Goal: Task Accomplishment & Management: Manage account settings

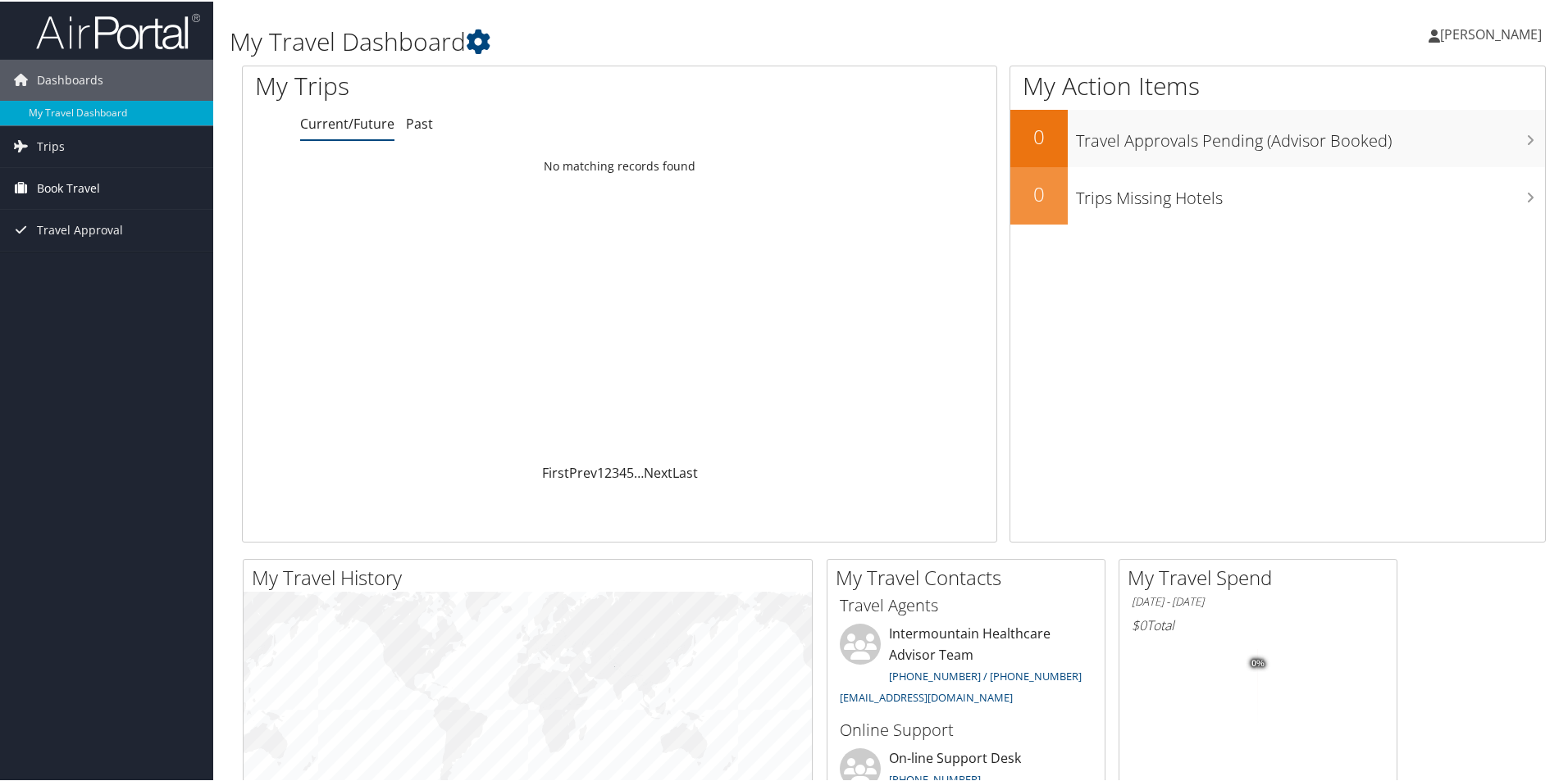
click at [68, 187] on span "Book Travel" at bounding box center [68, 187] width 63 height 41
click at [154, 216] on link "Agent Booking Request" at bounding box center [107, 219] width 213 height 24
click at [76, 187] on span "Book Travel" at bounding box center [68, 187] width 63 height 41
click at [94, 275] on link "Book/Manage Online Trips" at bounding box center [107, 268] width 213 height 24
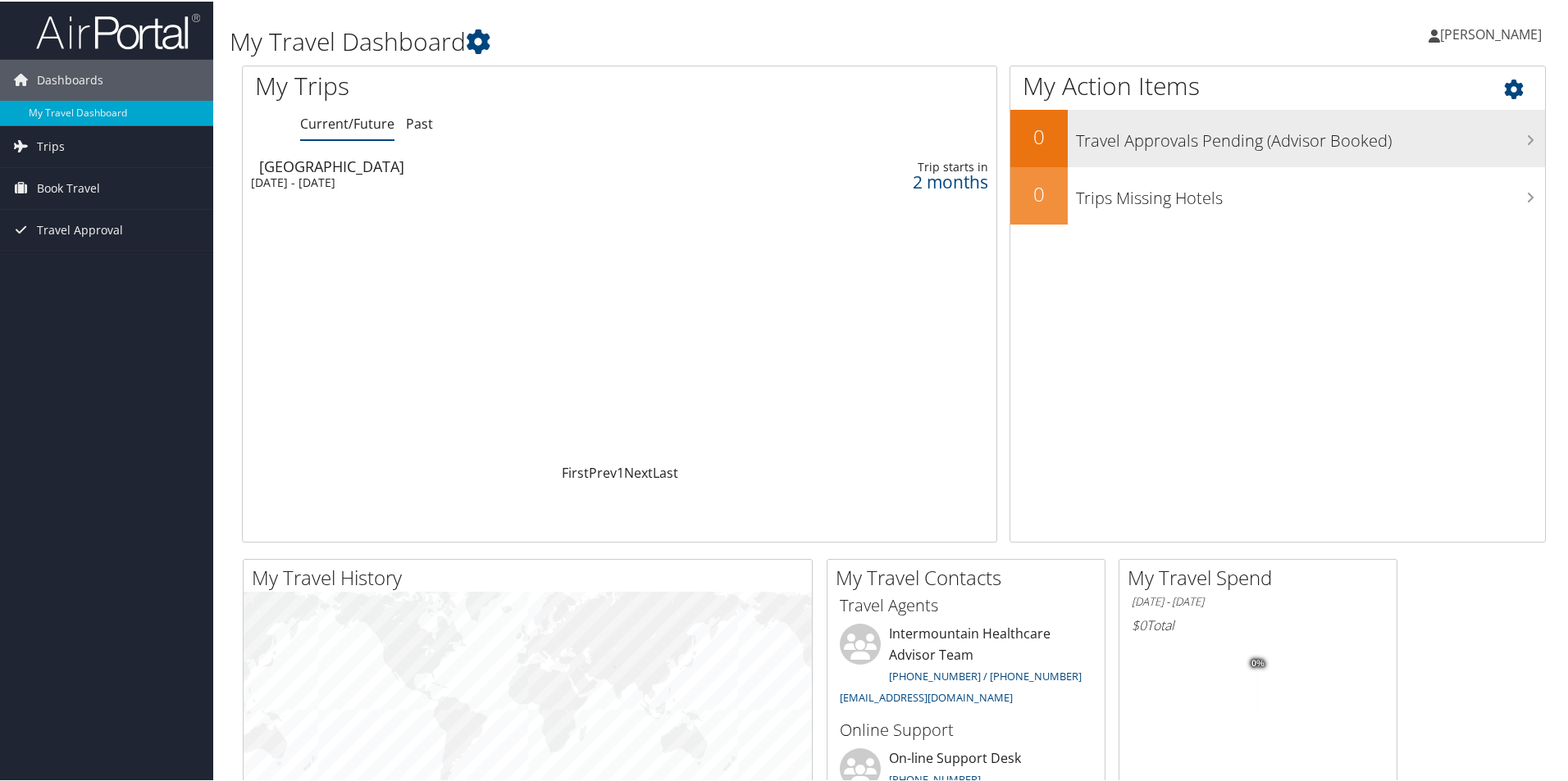
click at [1461, 147] on h3 "Travel Approvals Pending (Advisor Booked)" at bounding box center [1310, 135] width 469 height 31
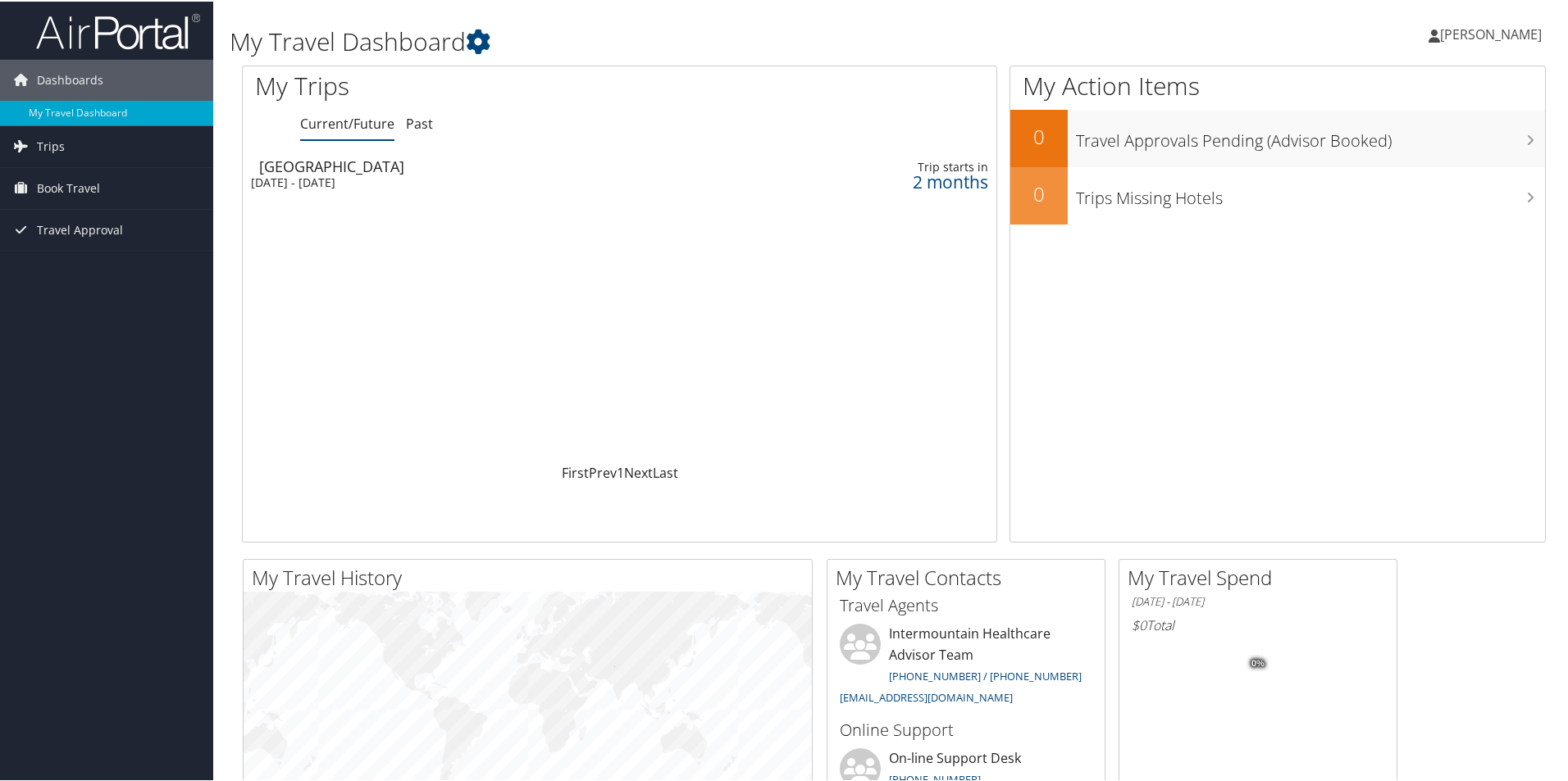
click at [304, 165] on div "Salt Lake City" at bounding box center [478, 165] width 438 height 14
